Goal: Transaction & Acquisition: Purchase product/service

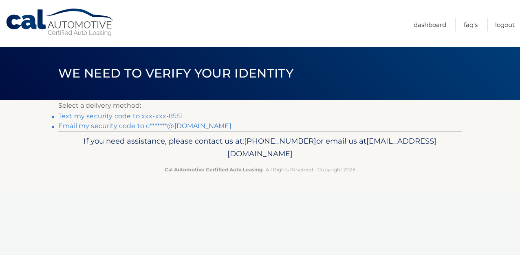
click at [232, 130] on link "Email my security code to c*******@gmail.com" at bounding box center [144, 126] width 173 height 8
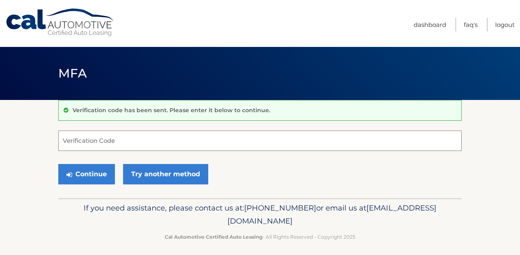
click at [139, 151] on input "Verification Code" at bounding box center [260, 140] width 404 height 20
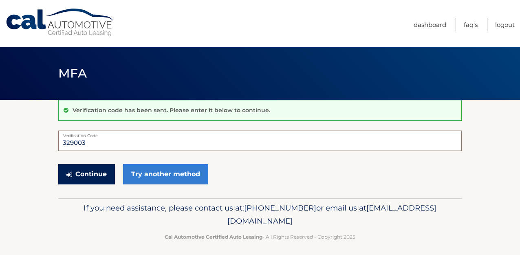
type input "329003"
click at [115, 184] on button "Continue" at bounding box center [86, 174] width 57 height 20
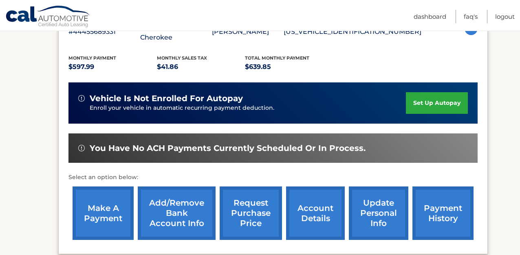
scroll to position [209, 0]
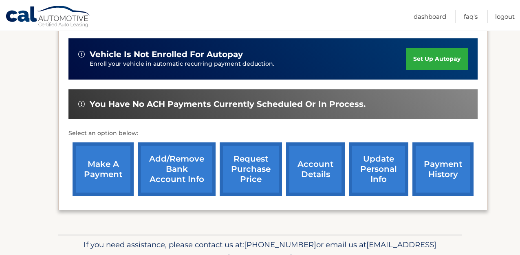
click at [117, 166] on link "make a payment" at bounding box center [103, 168] width 61 height 53
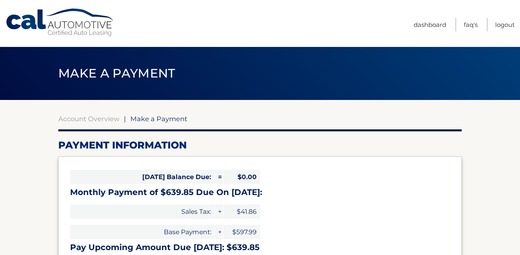
select select "OGI4YzNmZjItMTg0MS00ODEzLThhYmMtZTQ0ZjBjZWU1NzY0"
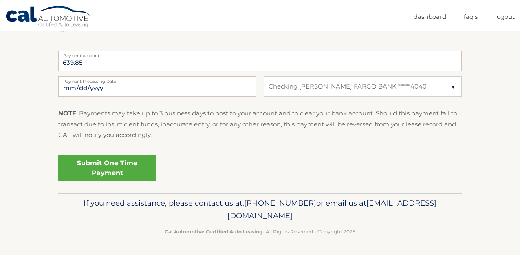
scroll to position [488, 0]
click at [156, 155] on link "Submit One Time Payment" at bounding box center [107, 168] width 98 height 26
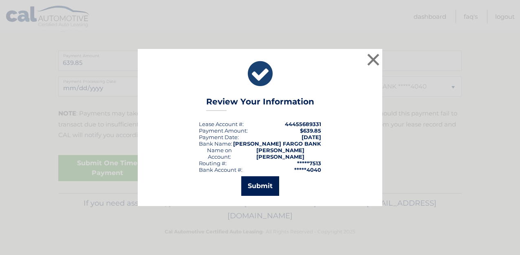
click at [263, 193] on button "Submit" at bounding box center [260, 186] width 38 height 20
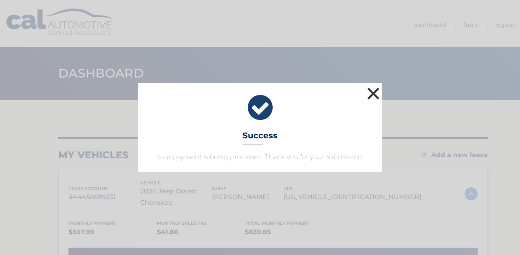
click at [375, 85] on button "×" at bounding box center [373, 93] width 16 height 16
